Goal: Task Accomplishment & Management: Complete application form

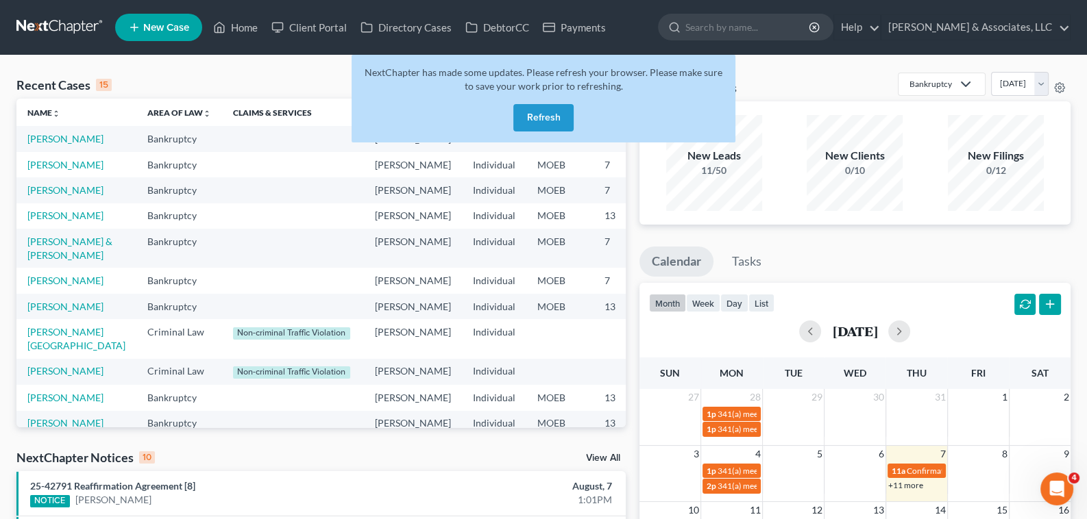
click at [548, 114] on button "Refresh" at bounding box center [543, 117] width 60 height 27
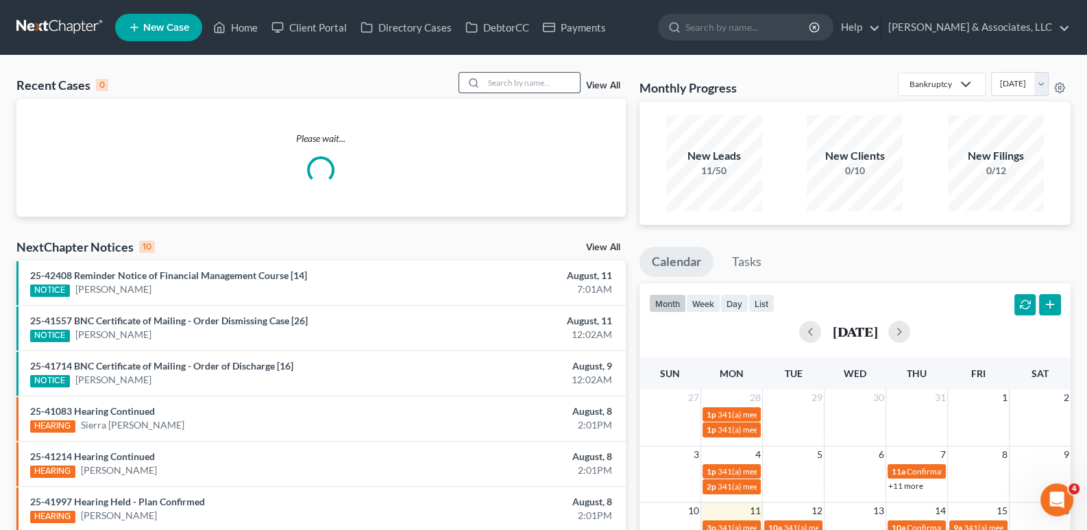
click at [517, 79] on input "search" at bounding box center [532, 83] width 96 height 20
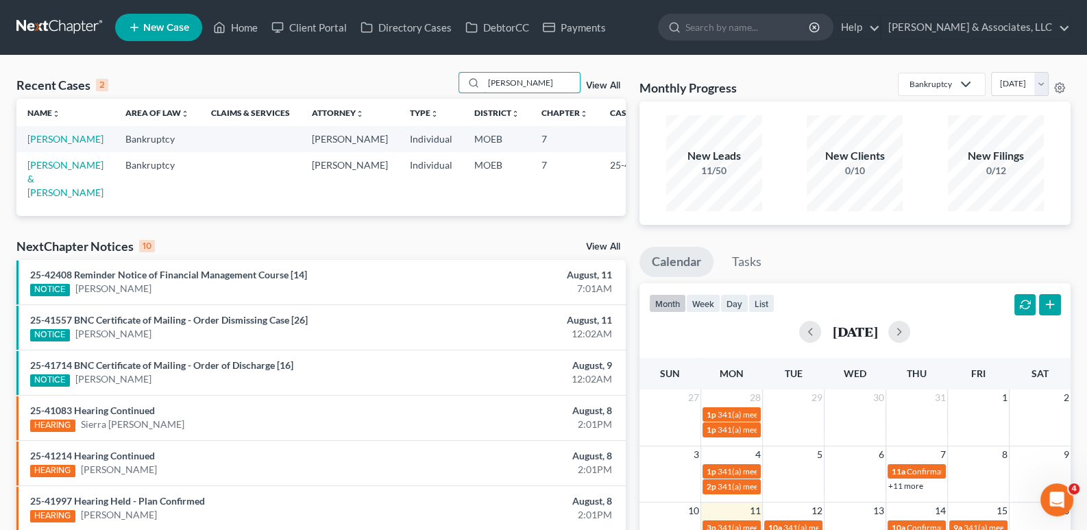
drag, startPoint x: 527, startPoint y: 81, endPoint x: 437, endPoint y: 94, distance: 91.4
click at [437, 94] on div "Recent Cases 2 grady View All" at bounding box center [320, 85] width 609 height 27
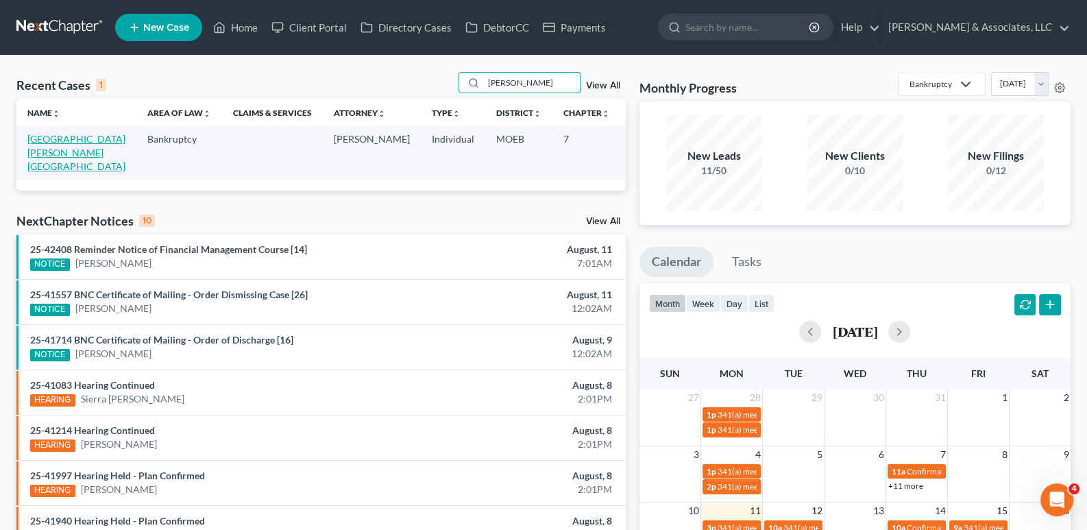
type input "pendleton"
click at [57, 138] on link "Pendleton, Lakechia" at bounding box center [76, 152] width 98 height 39
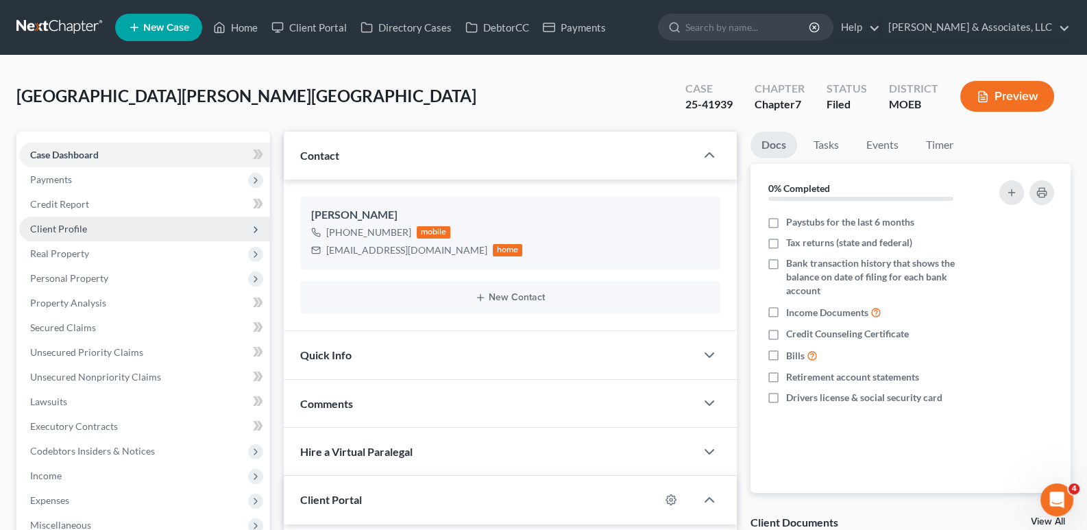
click at [60, 229] on span "Client Profile" at bounding box center [58, 229] width 57 height 12
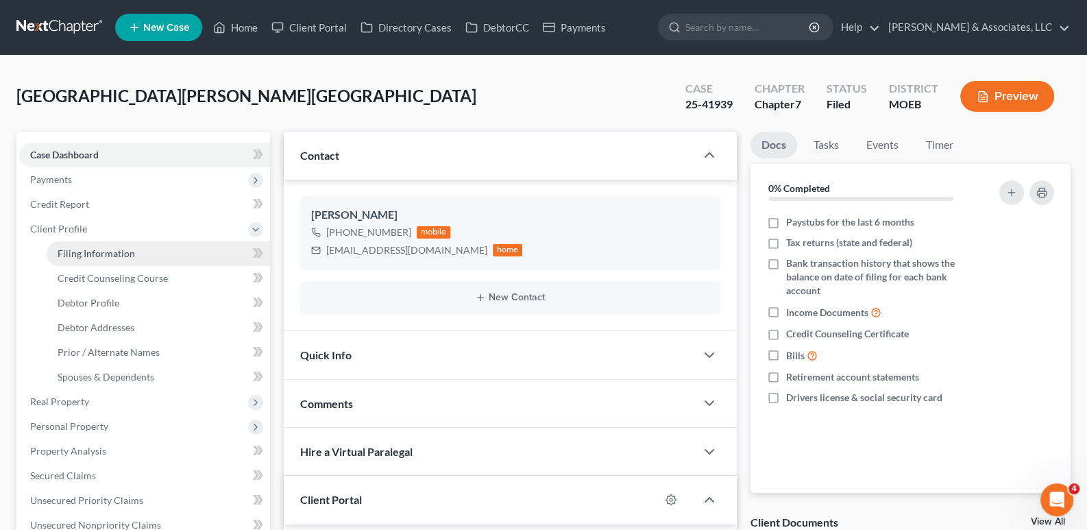
click at [71, 253] on span "Filing Information" at bounding box center [96, 253] width 77 height 12
select select "1"
select select "0"
select select "26"
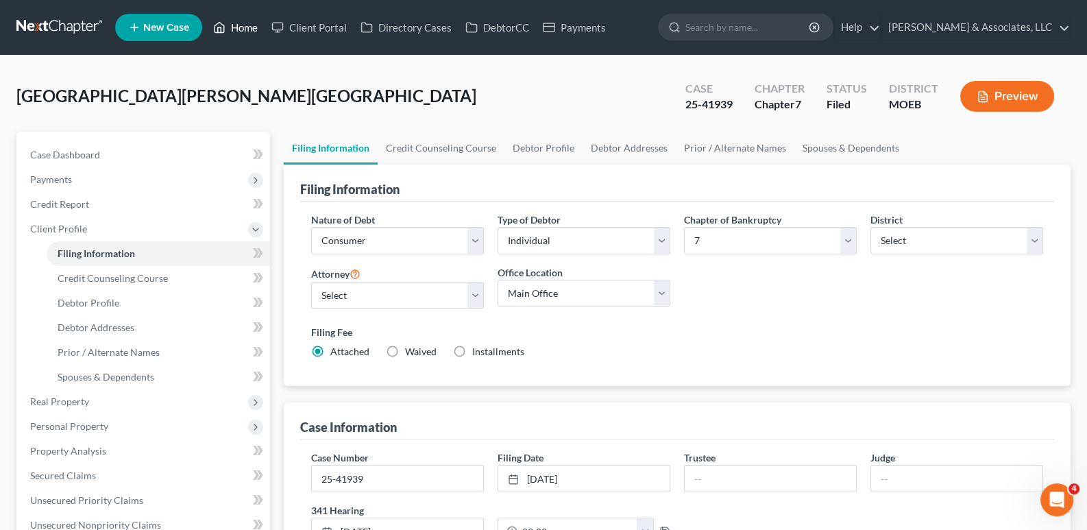
click at [239, 26] on link "Home" at bounding box center [235, 27] width 58 height 25
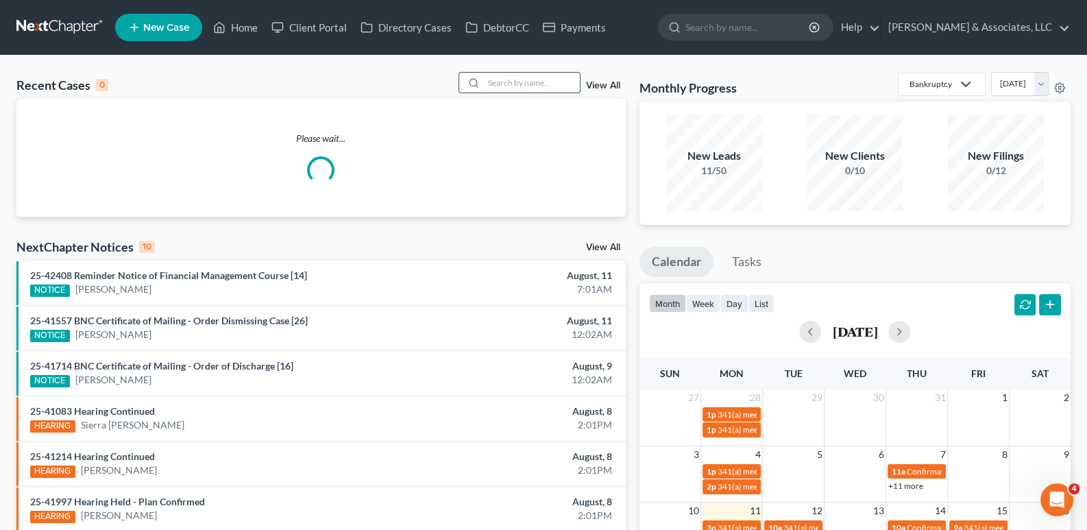
click at [537, 86] on input "search" at bounding box center [532, 83] width 96 height 20
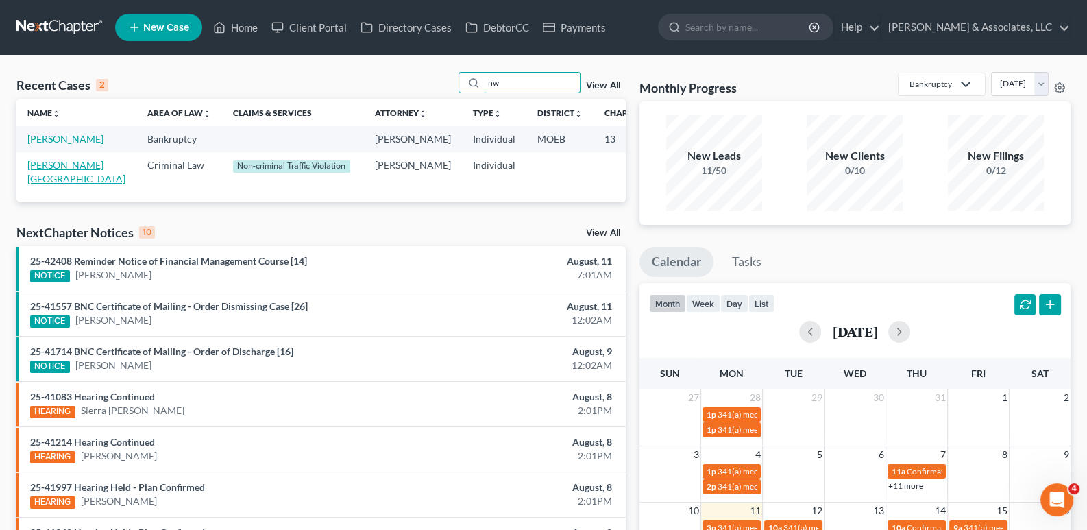
type input "nw"
click at [51, 184] on link "[PERSON_NAME][GEOGRAPHIC_DATA]" at bounding box center [76, 171] width 98 height 25
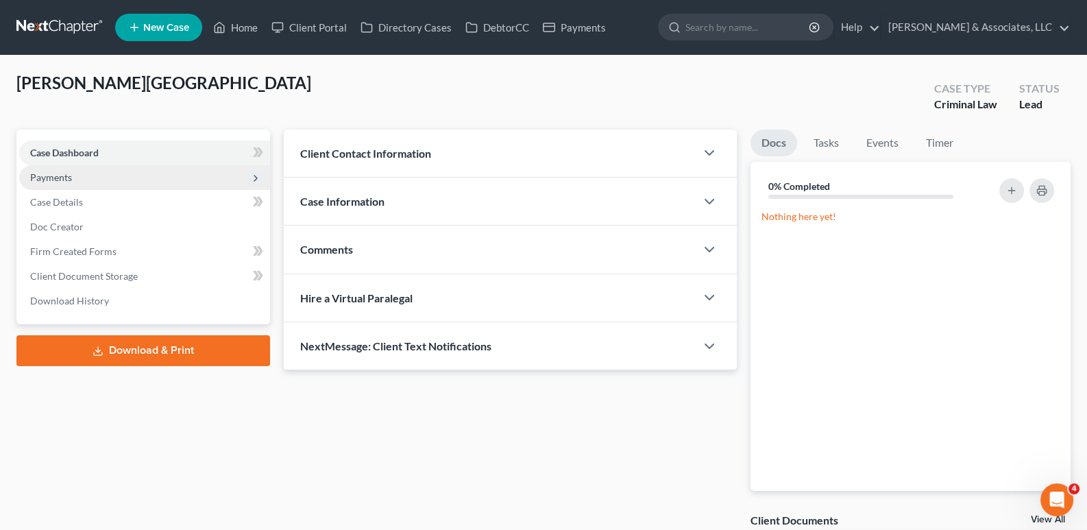
click at [59, 177] on span "Payments" at bounding box center [51, 177] width 42 height 12
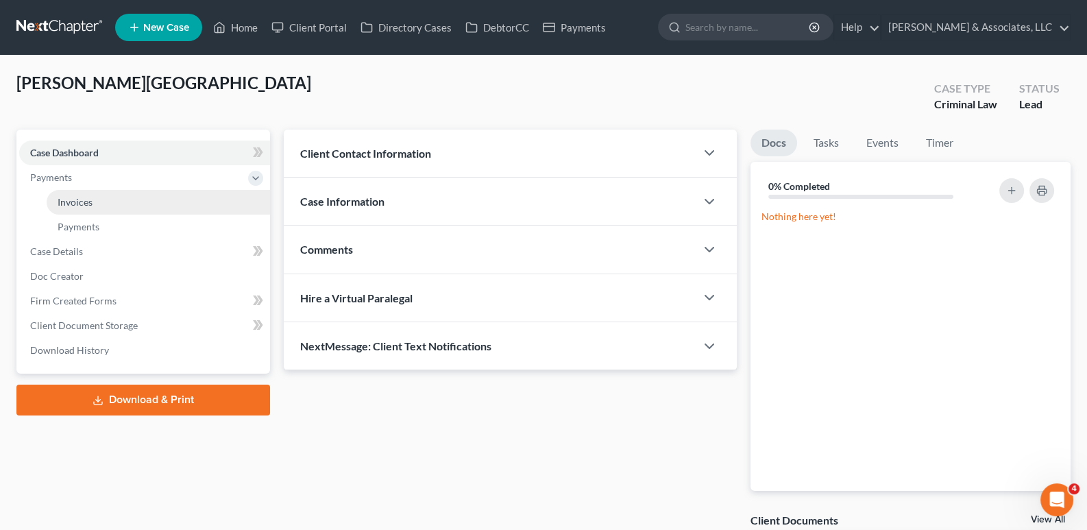
click at [74, 197] on span "Invoices" at bounding box center [75, 202] width 35 height 12
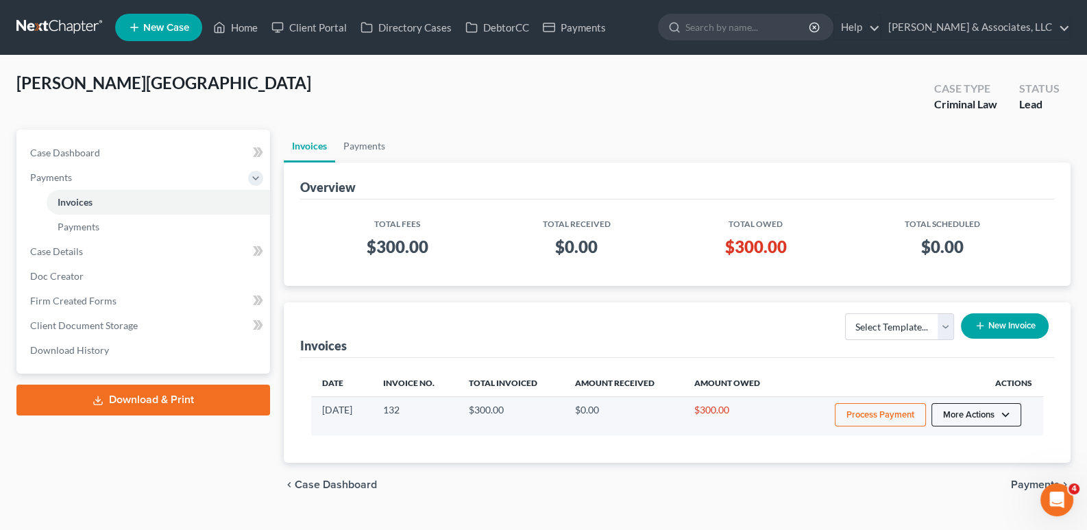
click at [1005, 410] on button "More Actions" at bounding box center [976, 414] width 90 height 23
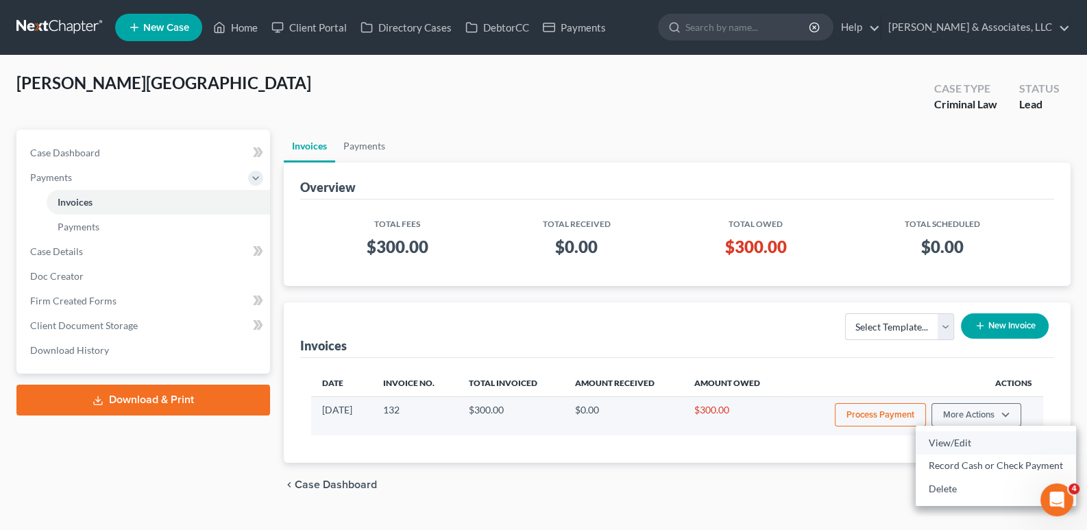
click at [970, 439] on link "View/Edit" at bounding box center [996, 442] width 160 height 23
select select "0"
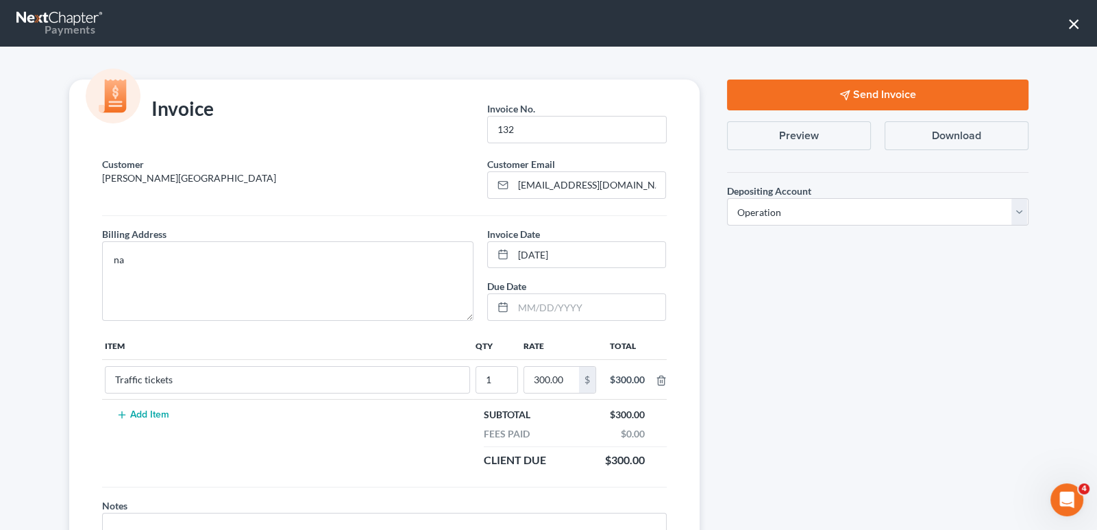
click at [875, 96] on button "Send Invoice" at bounding box center [878, 94] width 302 height 31
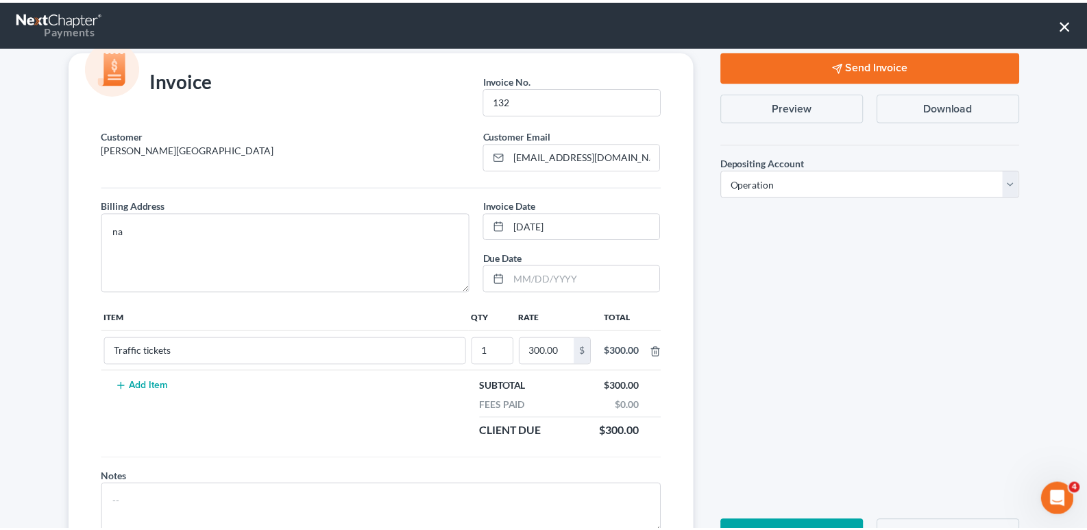
scroll to position [91, 0]
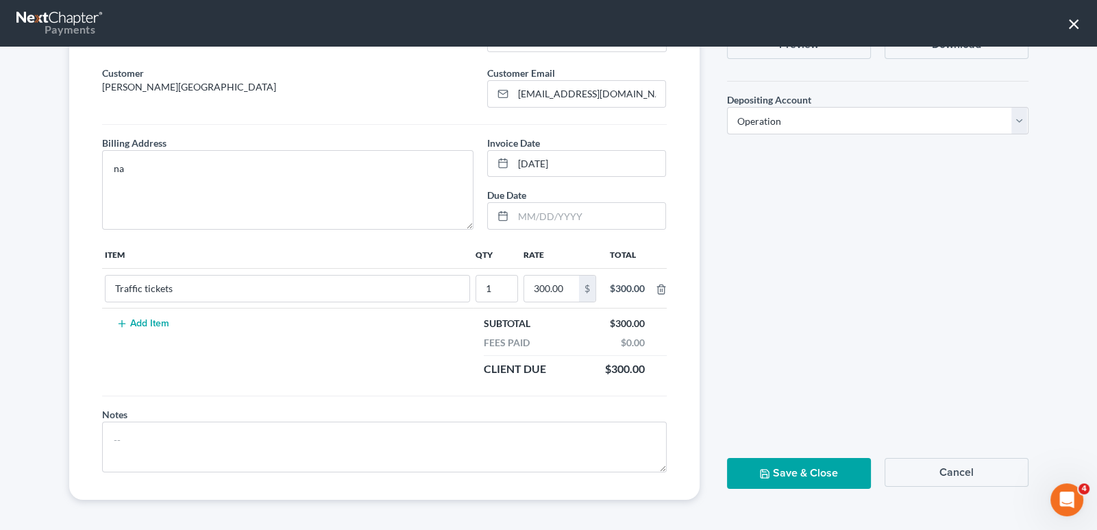
click at [804, 471] on button "Save & Close" at bounding box center [799, 473] width 144 height 31
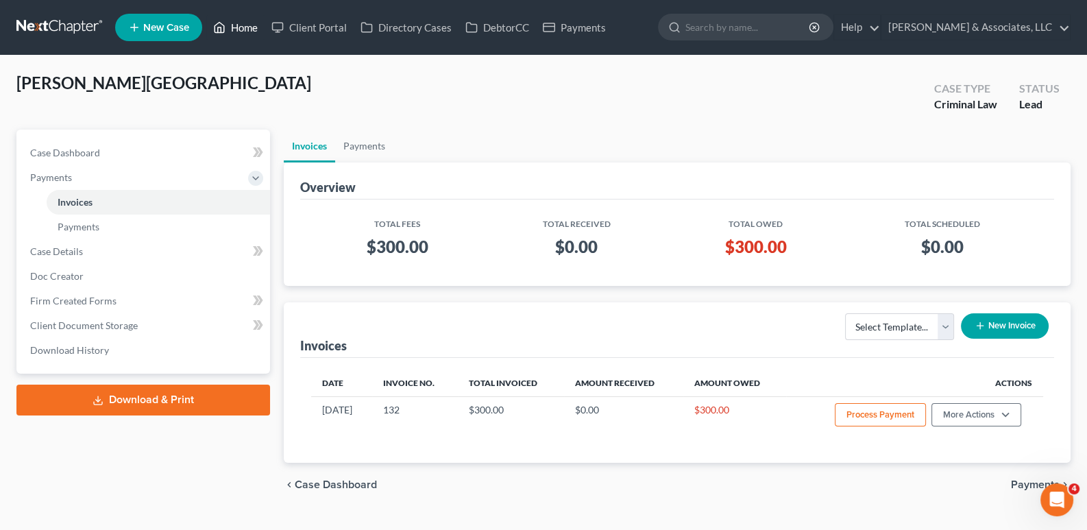
click at [236, 21] on link "Home" at bounding box center [235, 27] width 58 height 25
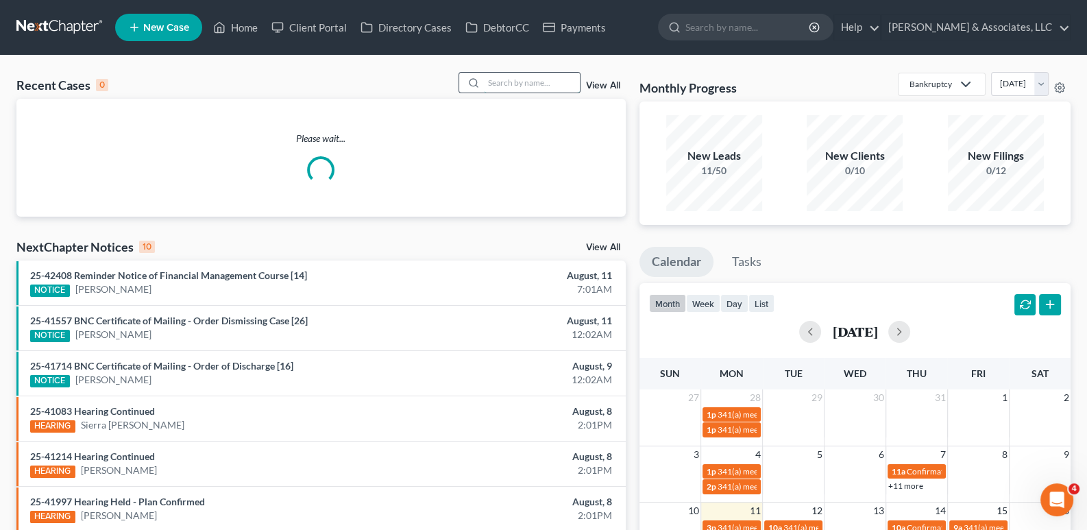
click at [555, 83] on input "search" at bounding box center [532, 83] width 96 height 20
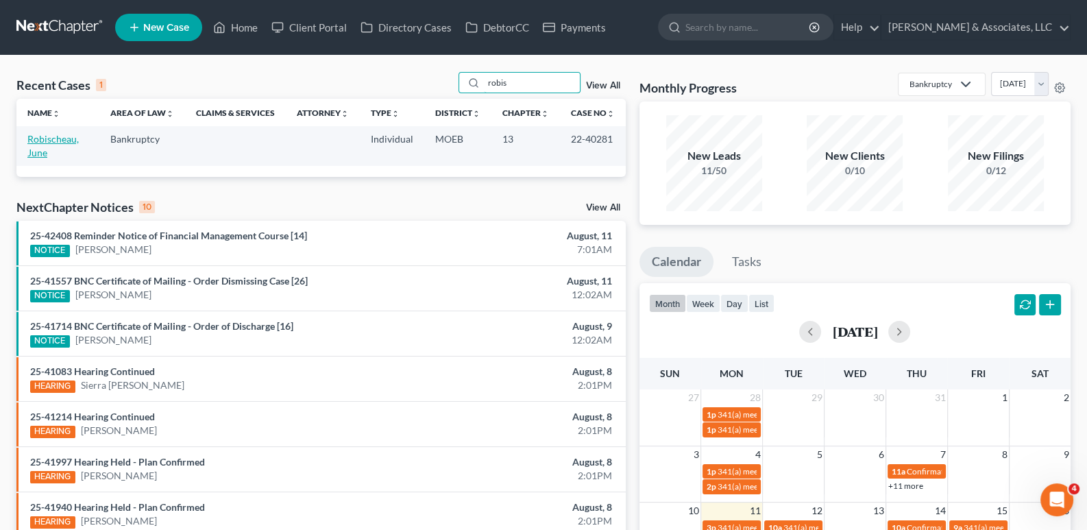
type input "robis"
click at [64, 143] on link "Robischeau, June" at bounding box center [52, 145] width 51 height 25
select select "16"
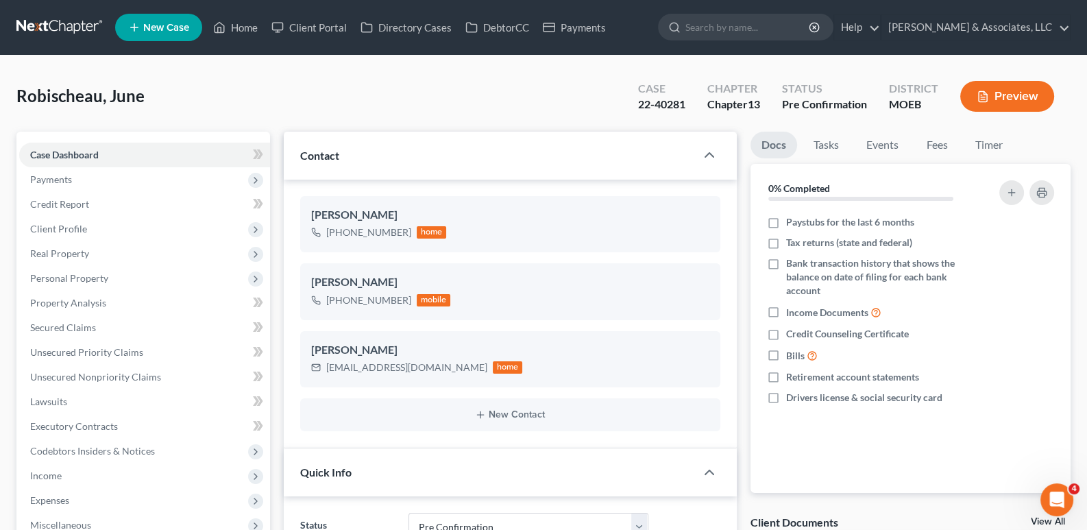
scroll to position [185, 0]
click at [62, 228] on span "Client Profile" at bounding box center [58, 229] width 57 height 12
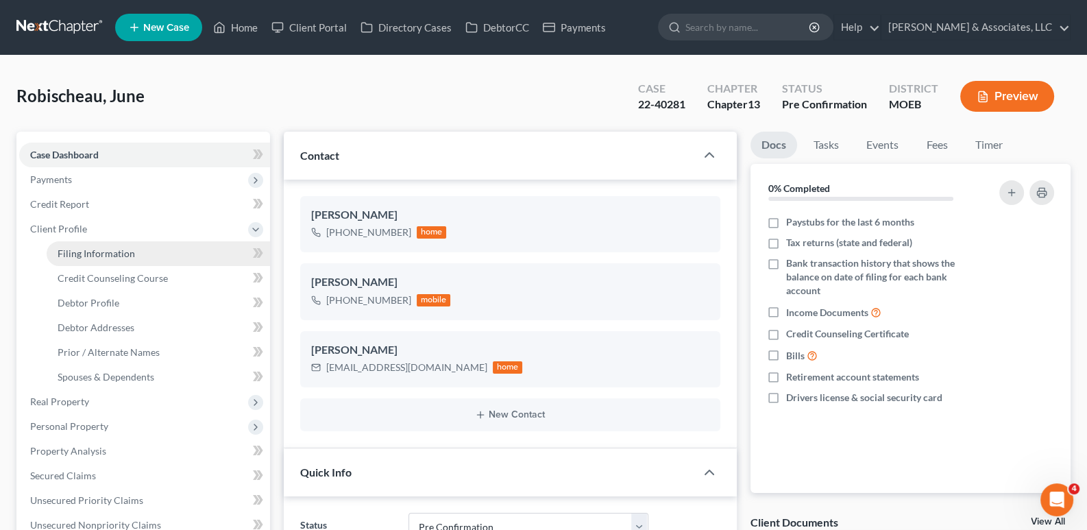
click at [95, 255] on span "Filing Information" at bounding box center [96, 253] width 77 height 12
select select "1"
select select "0"
select select "3"
select select "45"
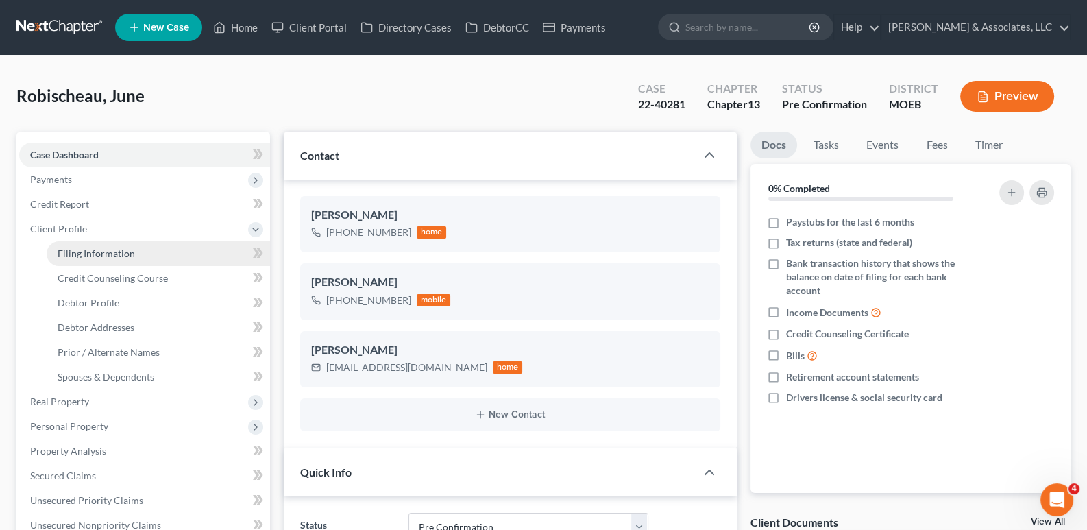
select select "26"
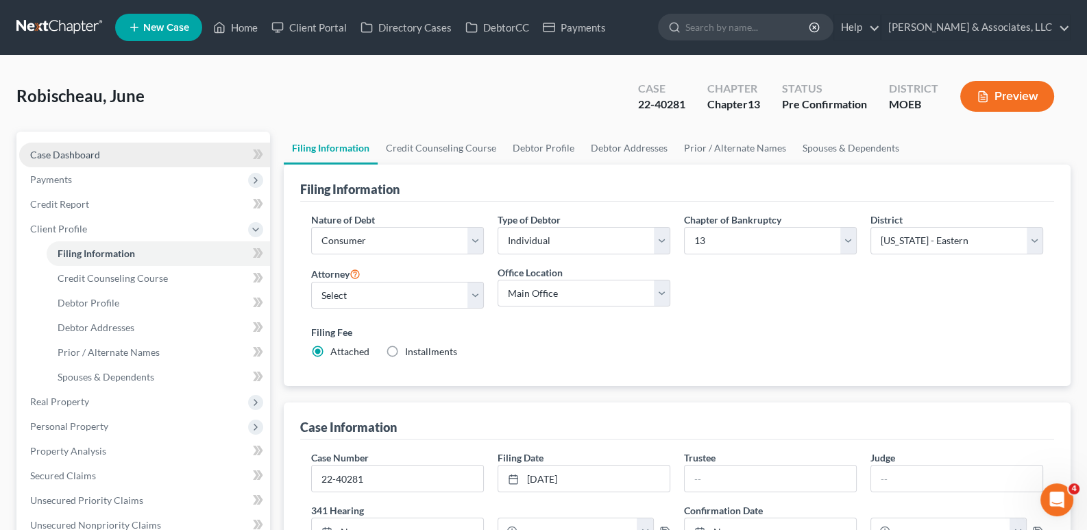
click at [52, 155] on span "Case Dashboard" at bounding box center [65, 155] width 70 height 12
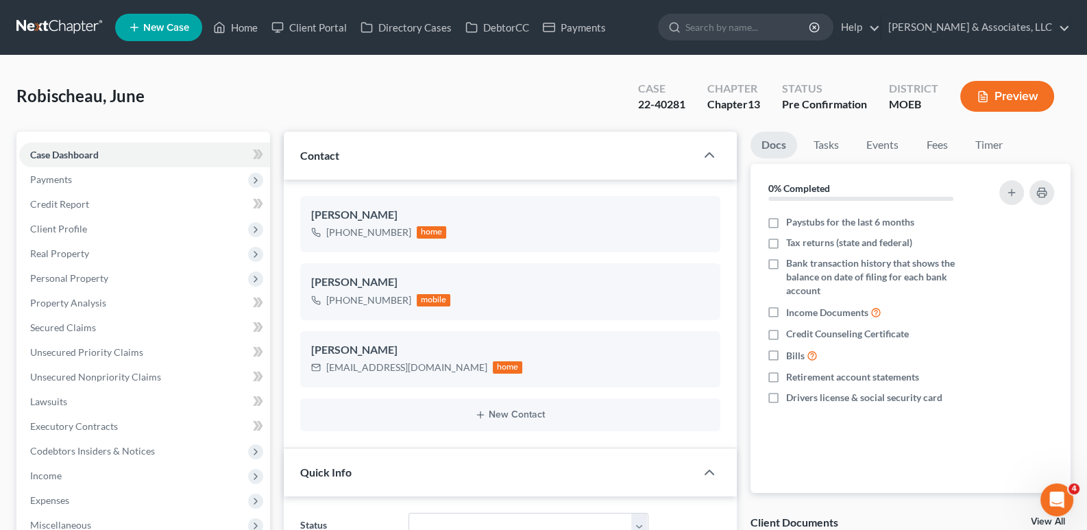
scroll to position [185, 0]
click at [47, 228] on span "Client Profile" at bounding box center [58, 229] width 57 height 12
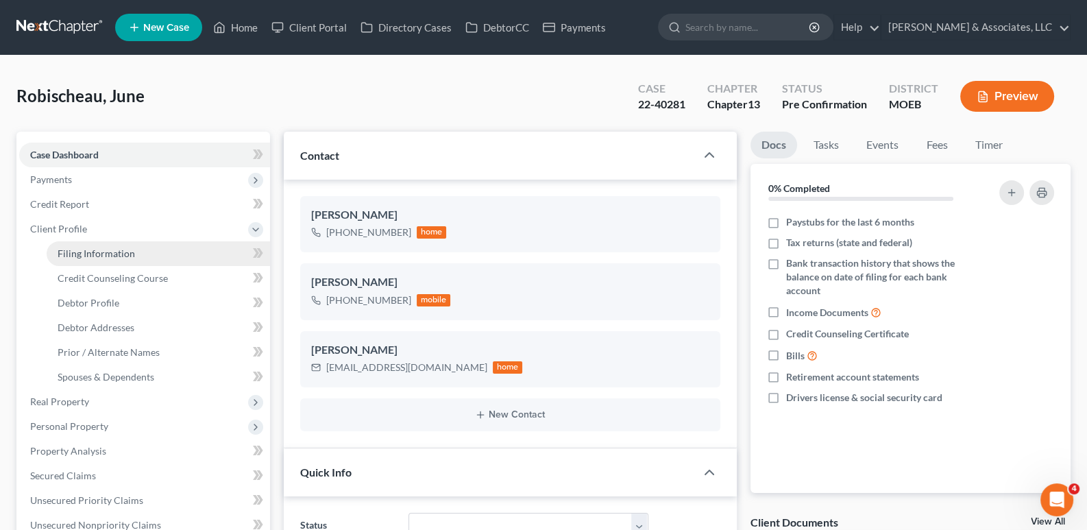
click at [79, 253] on span "Filing Information" at bounding box center [96, 253] width 77 height 12
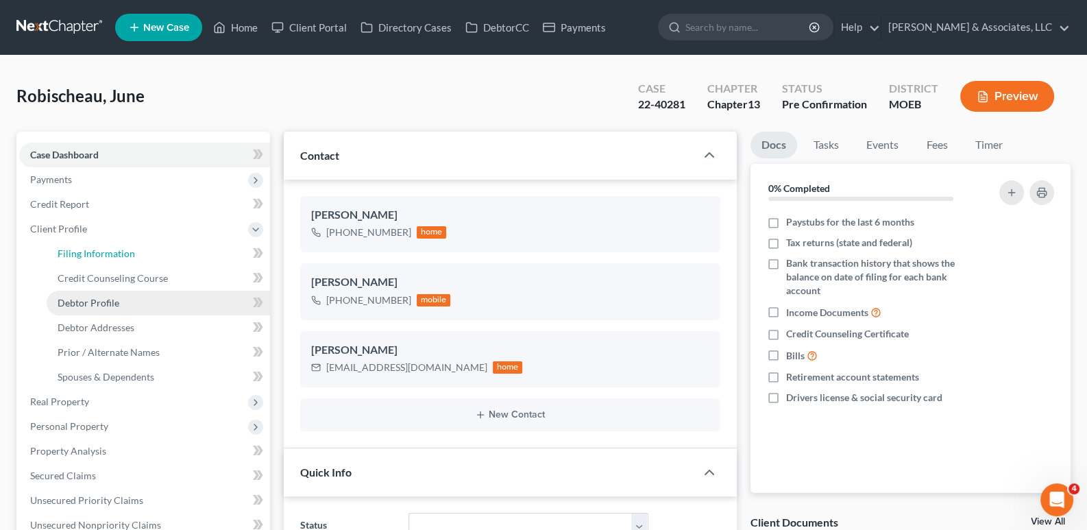
select select "1"
select select "0"
select select "3"
select select "45"
select select "26"
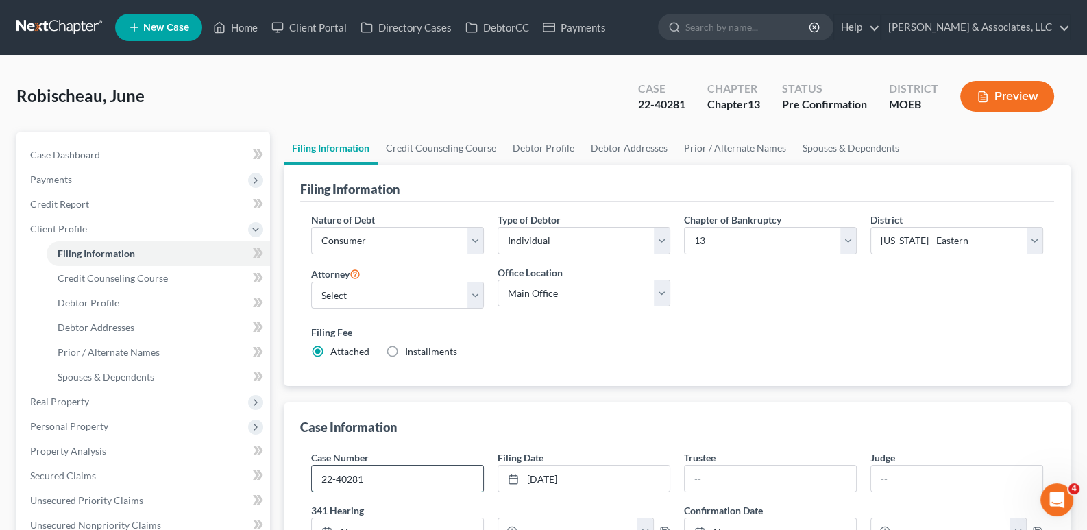
drag, startPoint x: 363, startPoint y: 476, endPoint x: 318, endPoint y: 481, distance: 44.8
click at [318, 481] on input "22-40281" at bounding box center [397, 478] width 171 height 26
click at [93, 330] on span "Debtor Addresses" at bounding box center [96, 327] width 77 height 12
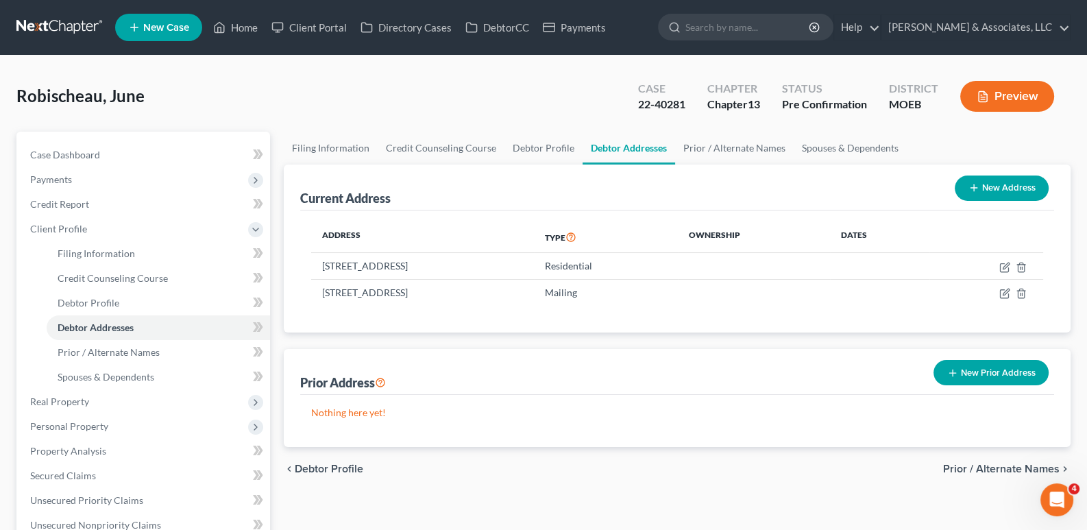
click at [977, 184] on icon "button" at bounding box center [973, 187] width 11 height 11
select select "0"
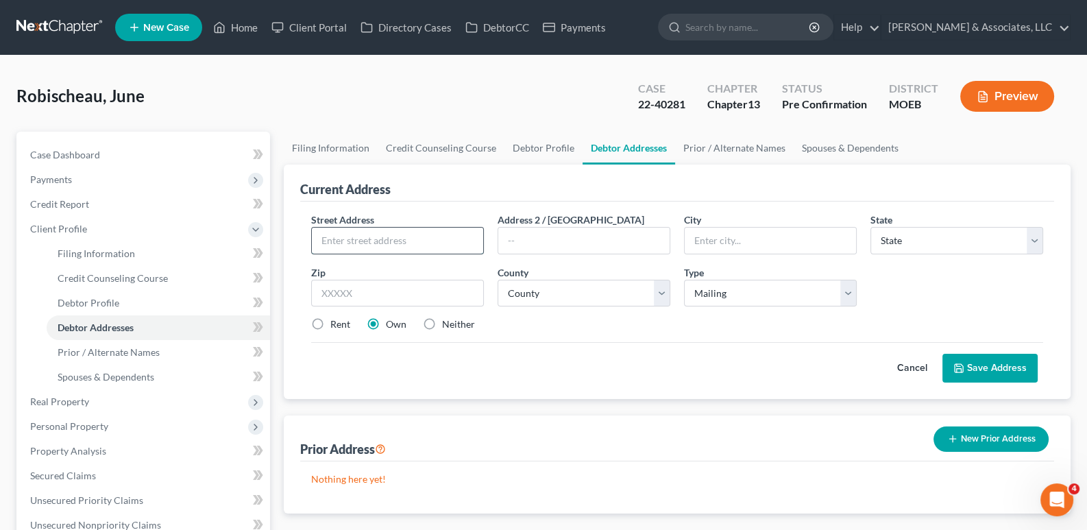
click at [383, 245] on input "text" at bounding box center [397, 241] width 171 height 26
paste input "4018 Helena St NE"
type input "4018 Helena St NE"
click at [414, 299] on input "text" at bounding box center [397, 293] width 173 height 27
type input "33703"
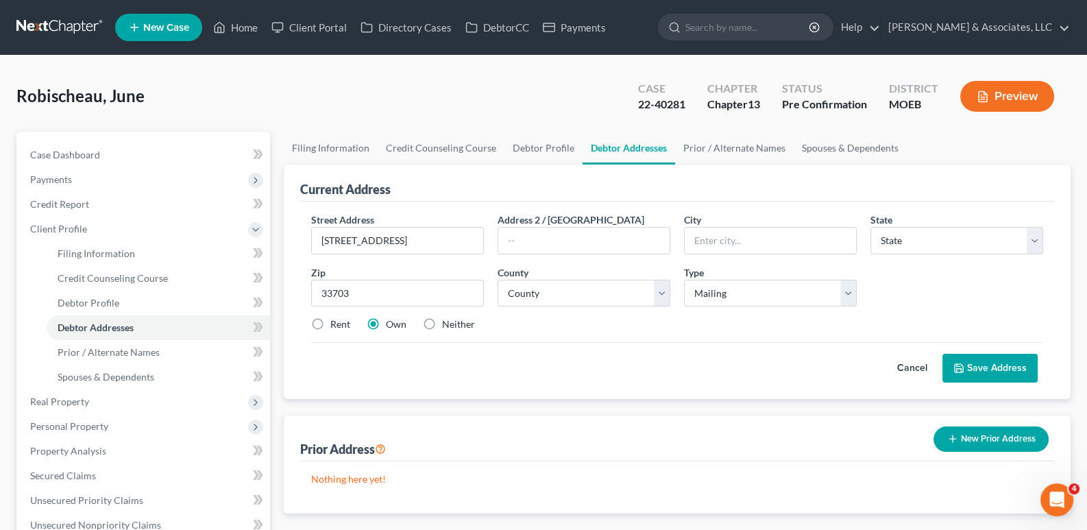
type input "Saint Petersburg"
select select "9"
click at [552, 376] on div "Cancel Save Address" at bounding box center [677, 362] width 733 height 40
drag, startPoint x: 404, startPoint y: 238, endPoint x: 312, endPoint y: 244, distance: 92.0
click at [312, 244] on input "4018 Helena St NE" at bounding box center [397, 241] width 171 height 26
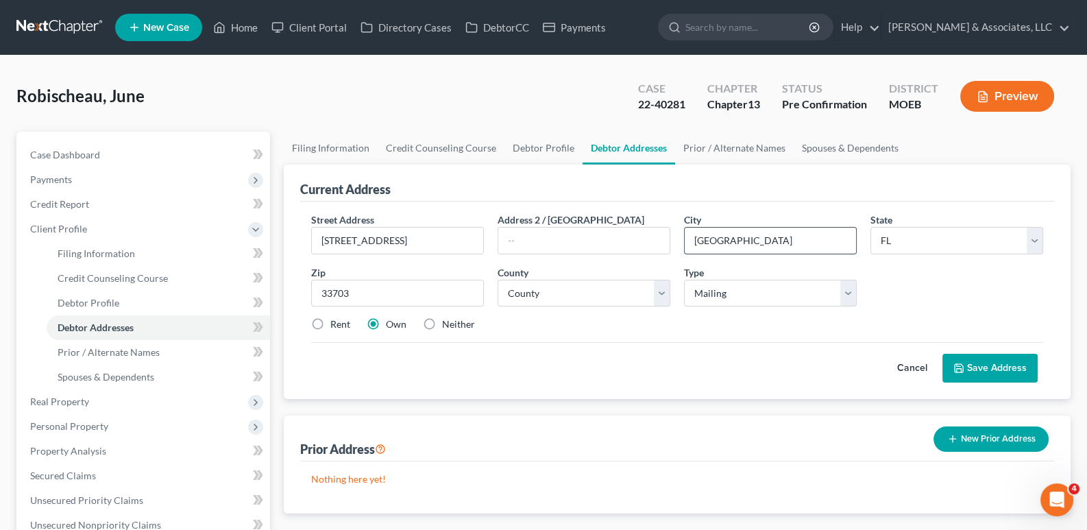
drag, startPoint x: 766, startPoint y: 239, endPoint x: 690, endPoint y: 246, distance: 76.4
click at [690, 246] on input "Saint Petersburg" at bounding box center [770, 241] width 171 height 26
drag, startPoint x: 364, startPoint y: 291, endPoint x: 299, endPoint y: 288, distance: 65.1
click at [300, 288] on div "Street Address * 4018 Helena St NE Address 2 / PO Box City * Saint Petersburg S…" at bounding box center [677, 299] width 754 height 197
click at [981, 370] on button "Save Address" at bounding box center [989, 368] width 95 height 29
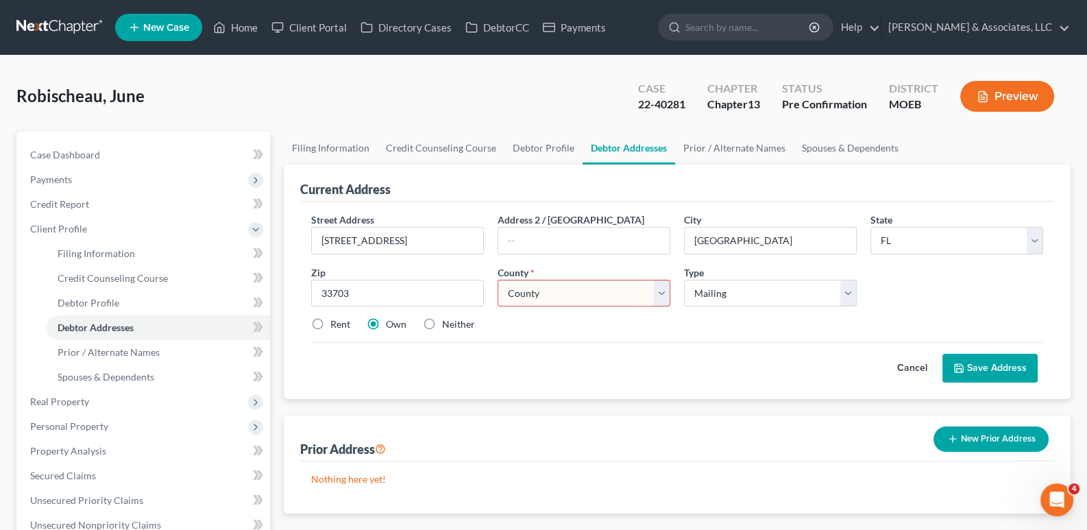
click at [667, 293] on select "County Alachua County Baker County Bay County Bradford County Brevard County Br…" at bounding box center [583, 293] width 173 height 27
click at [600, 350] on div "Cancel Save Address" at bounding box center [677, 362] width 733 height 40
click at [655, 294] on select "County Alachua County Baker County Bay County Bradford County Brevard County Br…" at bounding box center [583, 293] width 173 height 27
click at [497, 280] on select "County Alachua County Baker County Bay County Bradford County Brevard County Br…" at bounding box center [583, 293] width 173 height 27
click at [565, 290] on select "County Alachua County Baker County Bay County Bradford County Brevard County Br…" at bounding box center [583, 293] width 173 height 27
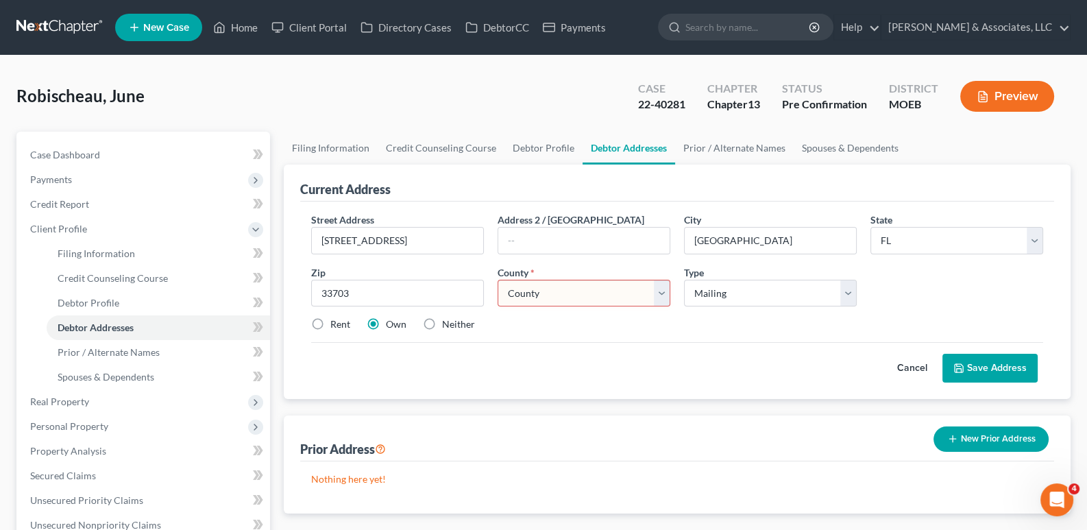
drag, startPoint x: 624, startPoint y: 349, endPoint x: 656, endPoint y: 322, distance: 42.8
click at [624, 349] on div "Cancel Save Address" at bounding box center [677, 362] width 733 height 40
click at [706, 290] on select "Select Mailing Rental Business" at bounding box center [770, 293] width 173 height 27
click at [684, 280] on select "Select Mailing Rental Business" at bounding box center [770, 293] width 173 height 27
click at [718, 290] on select "Select Mailing Rental Business" at bounding box center [770, 293] width 173 height 27
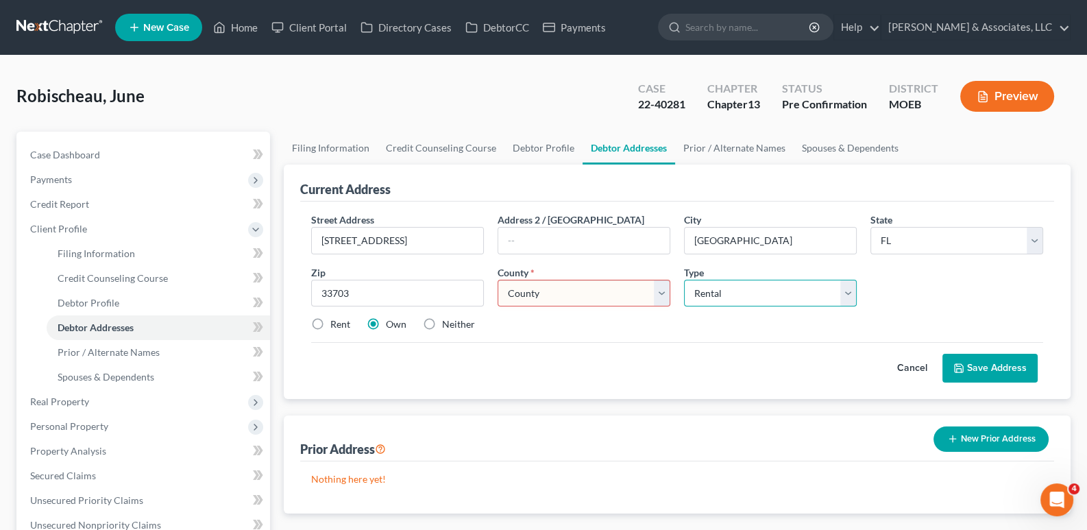
select select "0"
click at [684, 280] on select "Select Mailing Rental Business" at bounding box center [770, 293] width 173 height 27
click at [850, 344] on div "Cancel Save Address" at bounding box center [677, 362] width 733 height 40
click at [554, 288] on select "County Alachua County Baker County Bay County Bradford County Brevard County Br…" at bounding box center [583, 293] width 173 height 27
select select "51"
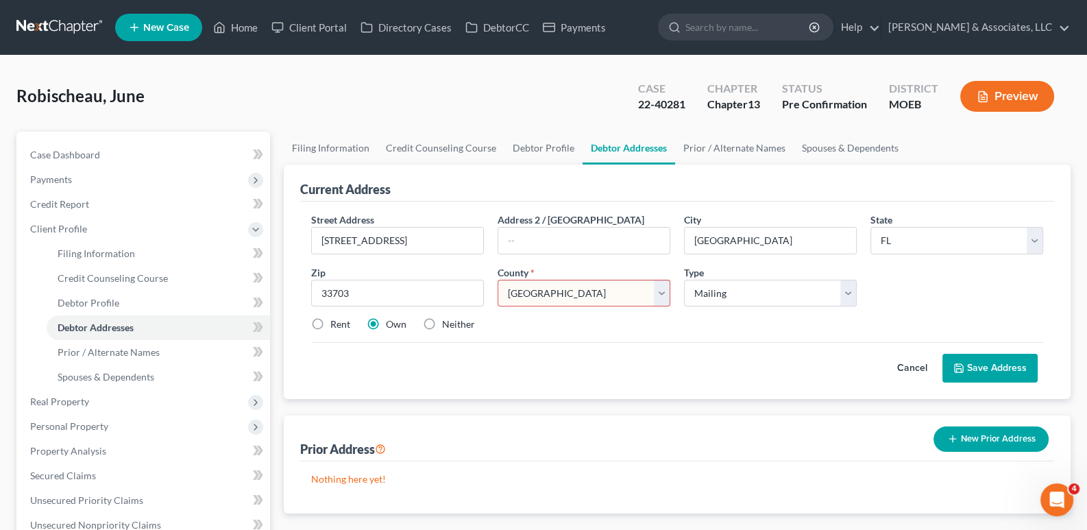
click at [497, 280] on select "County Alachua County Baker County Bay County Bradford County Brevard County Br…" at bounding box center [583, 293] width 173 height 27
click at [992, 367] on button "Save Address" at bounding box center [989, 368] width 95 height 29
